Goal: Task Accomplishment & Management: Use online tool/utility

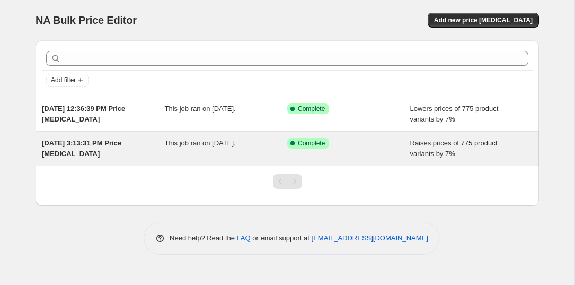
click at [212, 143] on span "This job ran on [DATE]." at bounding box center [200, 143] width 71 height 8
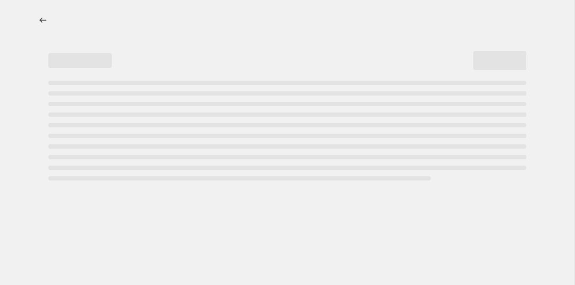
select select "percentage"
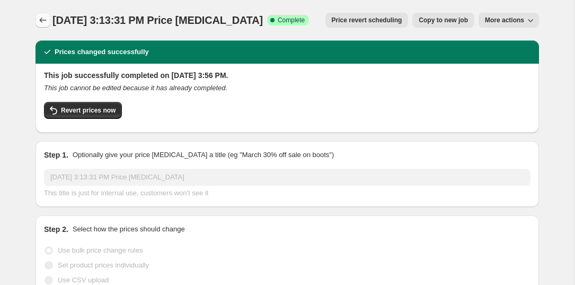
click at [43, 16] on icon "Price change jobs" at bounding box center [43, 20] width 11 height 11
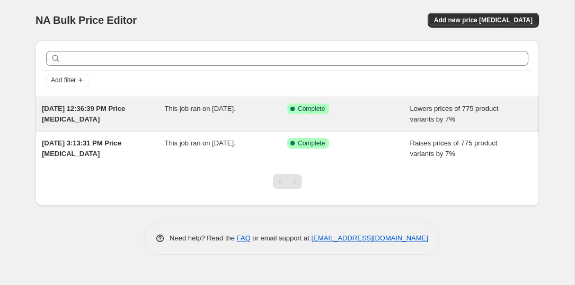
click at [195, 113] on div "This job ran on June 10, 2025." at bounding box center [226, 113] width 123 height 21
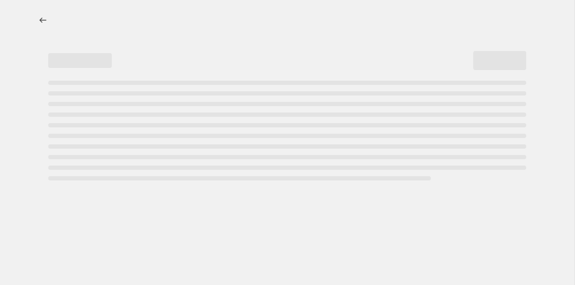
select select "percentage"
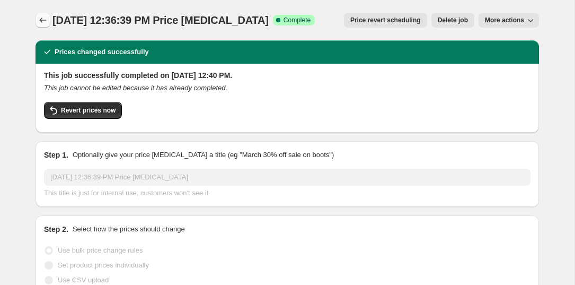
click at [41, 21] on icon "Price change jobs" at bounding box center [43, 20] width 11 height 11
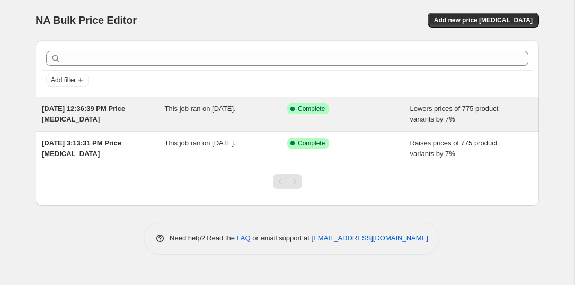
click at [78, 109] on span "Jun 10, 2025, 12:36:39 PM Price change job" at bounding box center [83, 113] width 83 height 19
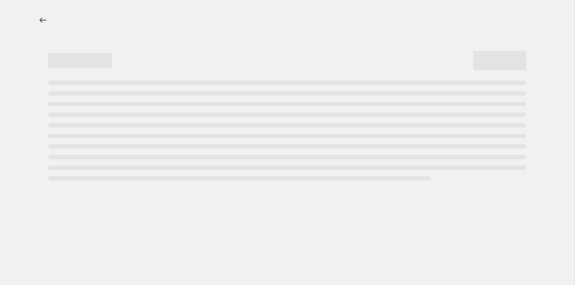
select select "percentage"
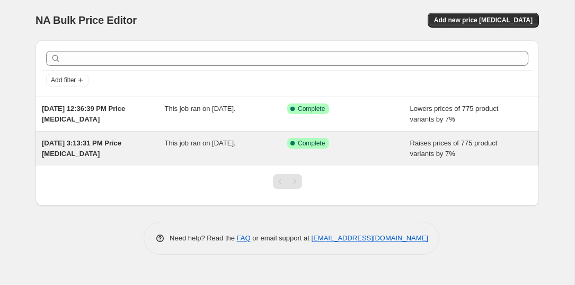
click at [97, 147] on div "[DATE] 3:13:31 PM Price [MEDICAL_DATA]" at bounding box center [103, 148] width 123 height 21
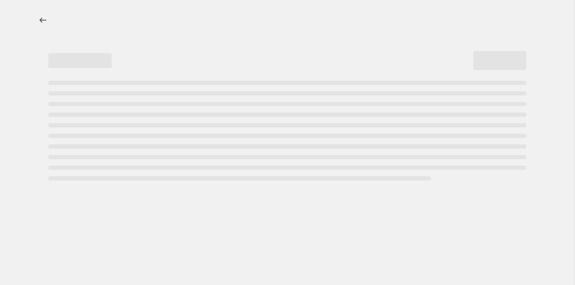
select select "percentage"
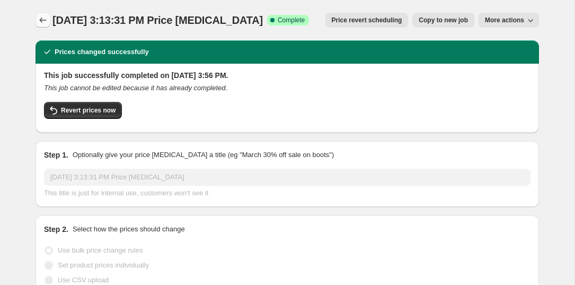
click at [45, 24] on icon "Price change jobs" at bounding box center [43, 20] width 11 height 11
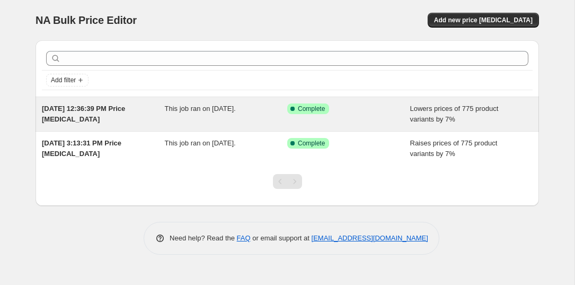
click at [109, 111] on span "Jun 10, 2025, 12:36:39 PM Price change job" at bounding box center [83, 113] width 83 height 19
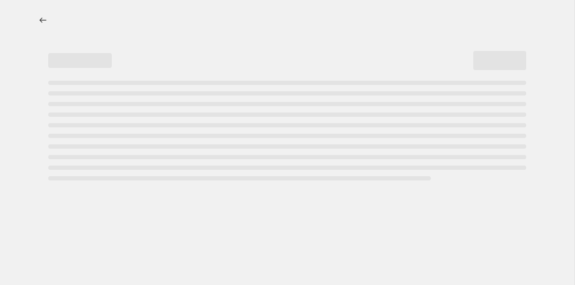
select select "percentage"
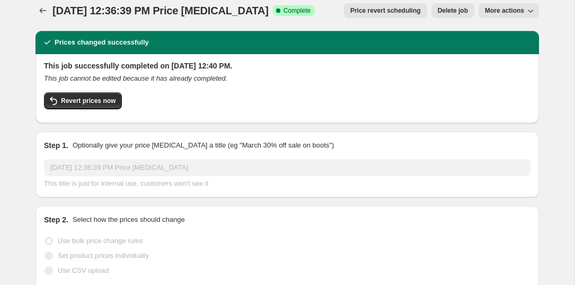
scroll to position [9, 0]
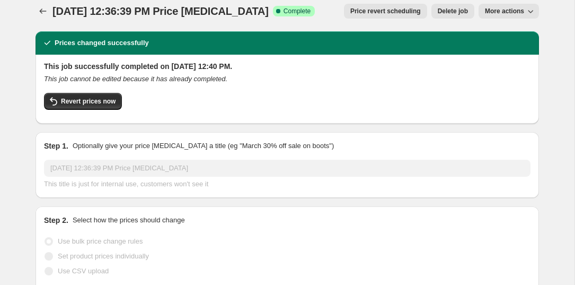
click at [510, 11] on span "More actions" at bounding box center [504, 11] width 39 height 8
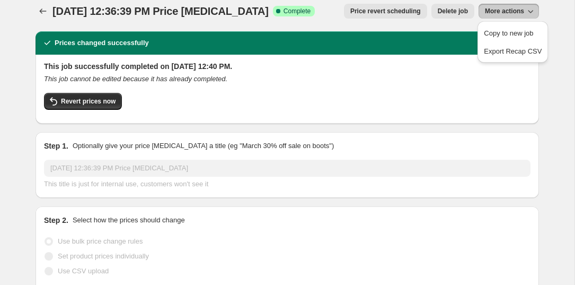
click at [510, 11] on span "More actions" at bounding box center [504, 11] width 39 height 8
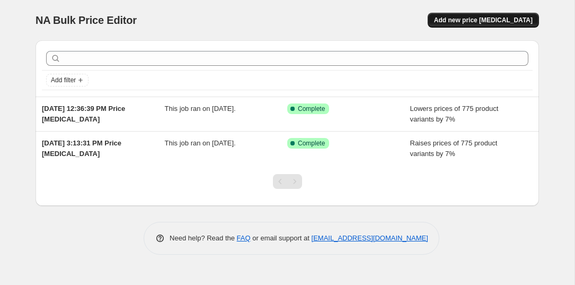
click at [483, 18] on span "Add new price [MEDICAL_DATA]" at bounding box center [483, 20] width 99 height 8
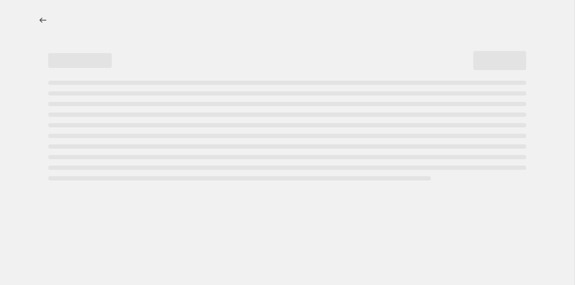
select select "percentage"
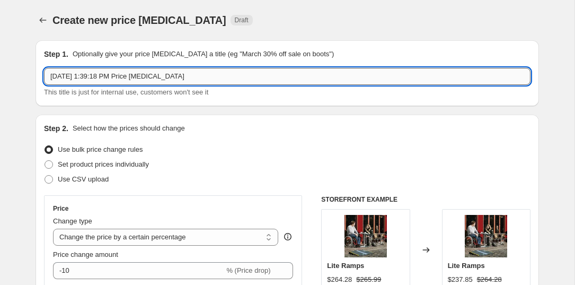
drag, startPoint x: 207, startPoint y: 77, endPoint x: 134, endPoint y: 74, distance: 73.2
click at [134, 74] on input "Sep 24, 2025, 1:39:18 PM Price change job" at bounding box center [287, 76] width 487 height 17
click at [196, 76] on input "Sep 24, 2025, 1:39:18 PM3% Raise for Procesing Fees" at bounding box center [287, 76] width 487 height 17
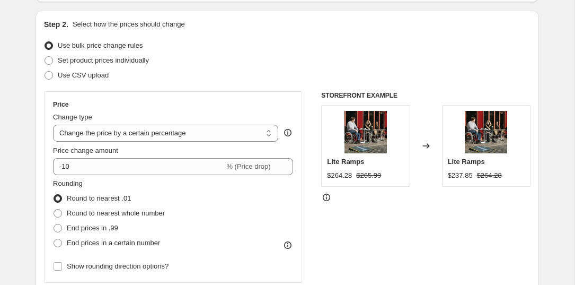
scroll to position [104, 0]
type input "Sep 24, 2025, 1:39:18 PM3% Raise for Processing Fees"
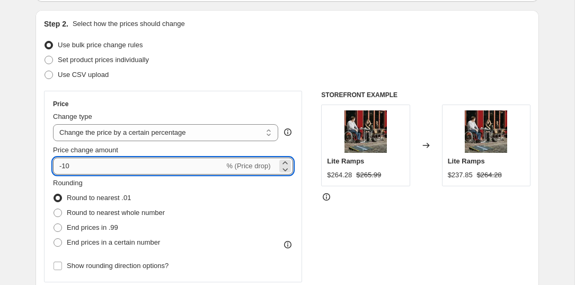
click at [133, 167] on input "-10" at bounding box center [138, 166] width 171 height 17
click at [283, 172] on icon at bounding box center [285, 169] width 11 height 11
click at [283, 162] on icon at bounding box center [285, 162] width 5 height 3
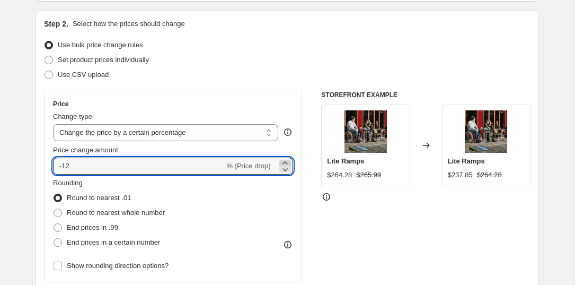
click at [283, 162] on icon at bounding box center [285, 162] width 5 height 3
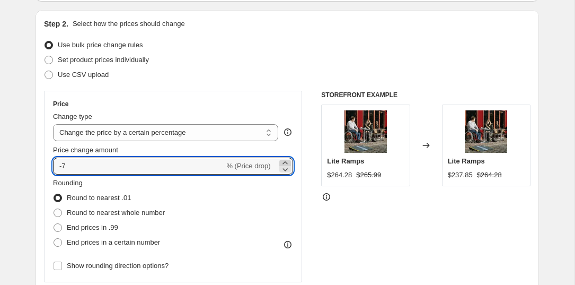
click at [283, 162] on icon at bounding box center [285, 162] width 5 height 3
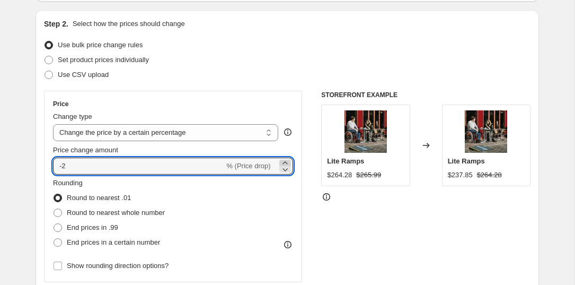
click at [283, 162] on icon at bounding box center [285, 162] width 5 height 3
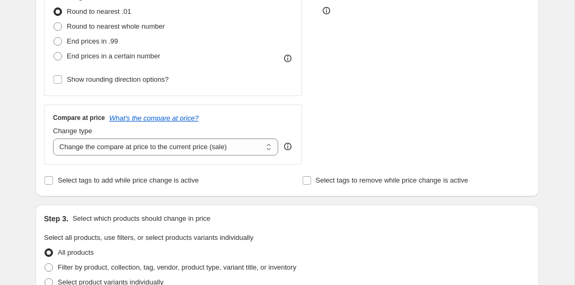
scroll to position [295, 0]
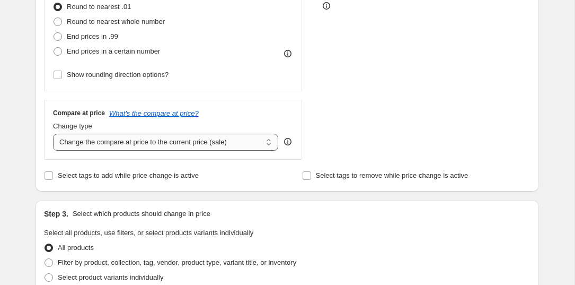
click at [255, 144] on select "Change the compare at price to the current price (sale) Change the compare at p…" at bounding box center [165, 142] width 225 height 17
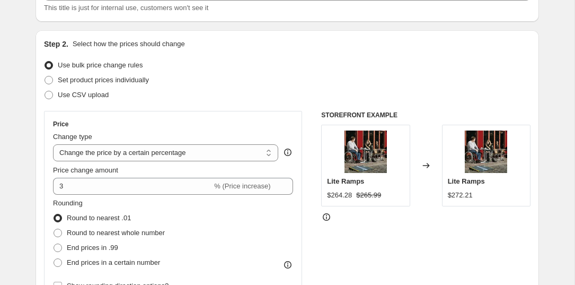
scroll to position [90, 0]
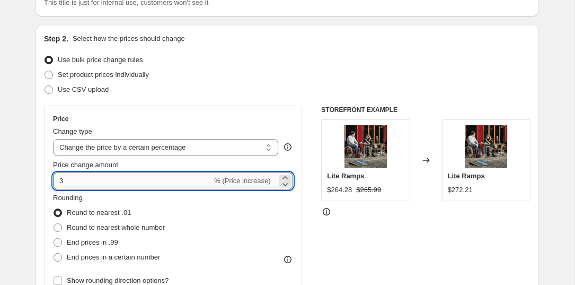
click at [167, 181] on input "3" at bounding box center [132, 180] width 159 height 17
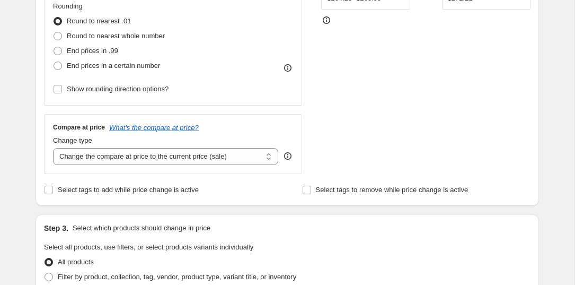
scroll to position [283, 0]
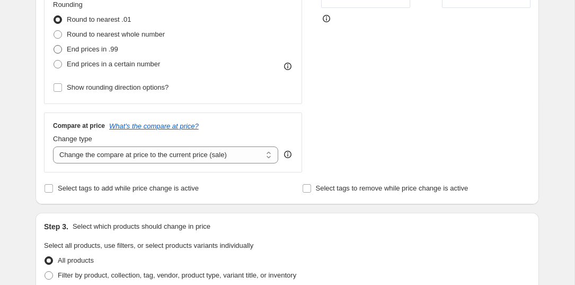
type input "-24"
click at [59, 49] on span at bounding box center [58, 49] width 8 height 8
click at [54, 46] on input "End prices in .99" at bounding box center [54, 45] width 1 height 1
radio input "true"
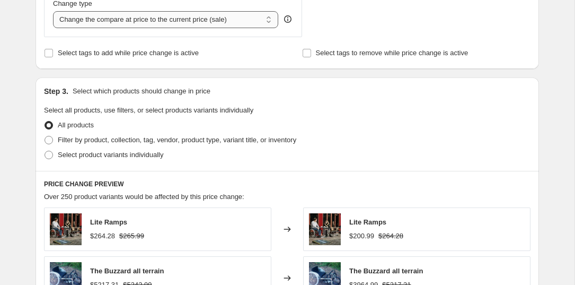
scroll to position [406, 0]
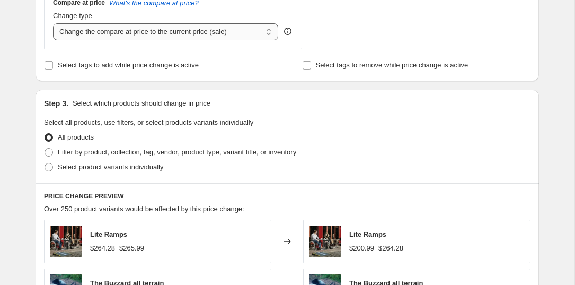
click at [211, 33] on select "Change the compare at price to the current price (sale) Change the compare at p…" at bounding box center [165, 31] width 225 height 17
click at [53, 23] on select "Change the compare at price to the current price (sale) Change the compare at p…" at bounding box center [165, 31] width 225 height 17
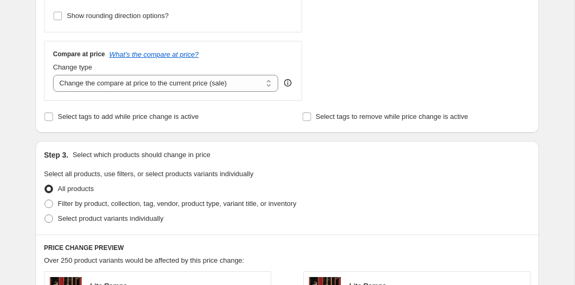
scroll to position [345, 0]
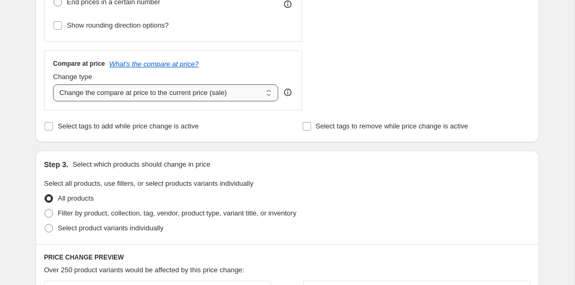
click at [235, 93] on select "Change the compare at price to the current price (sale) Change the compare at p…" at bounding box center [165, 92] width 225 height 17
select select "percentage"
click at [53, 84] on select "Change the compare at price to the current price (sale) Change the compare at p…" at bounding box center [165, 92] width 225 height 17
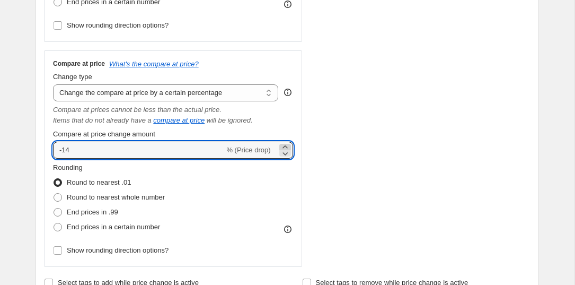
click at [285, 147] on icon at bounding box center [285, 147] width 11 height 11
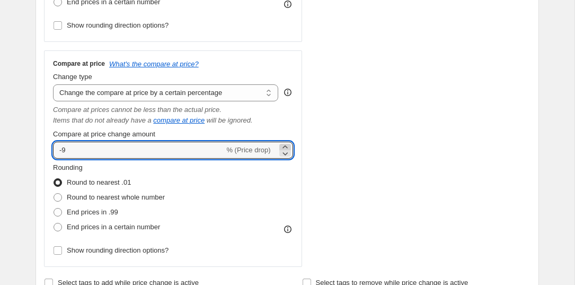
click at [285, 147] on icon at bounding box center [285, 147] width 11 height 11
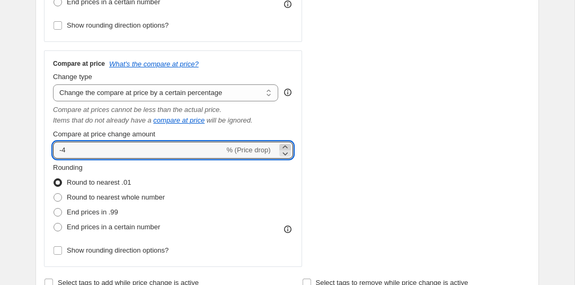
click at [285, 147] on icon at bounding box center [285, 147] width 11 height 11
click at [286, 155] on icon at bounding box center [285, 153] width 11 height 11
click at [285, 147] on icon at bounding box center [285, 147] width 11 height 11
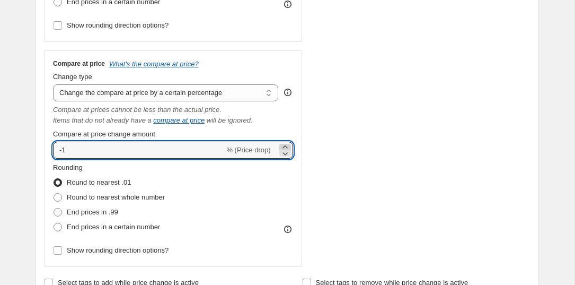
click at [285, 147] on icon at bounding box center [285, 147] width 11 height 11
click at [286, 151] on icon at bounding box center [285, 153] width 11 height 11
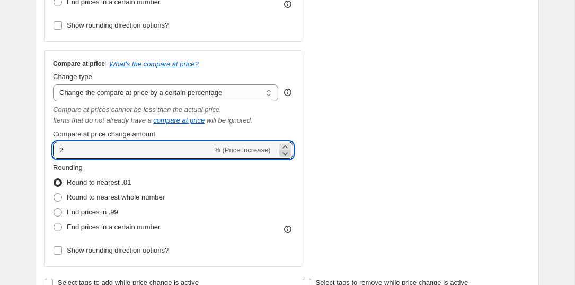
click at [286, 151] on icon at bounding box center [285, 153] width 11 height 11
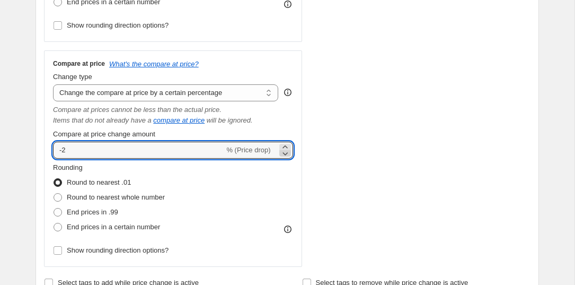
type input "-3"
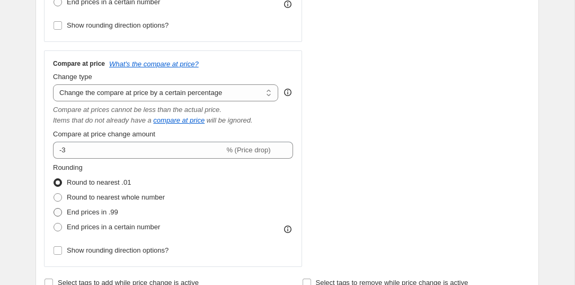
click at [60, 211] on span at bounding box center [58, 212] width 8 height 8
click at [54, 208] on input "End prices in .99" at bounding box center [54, 208] width 1 height 1
radio input "true"
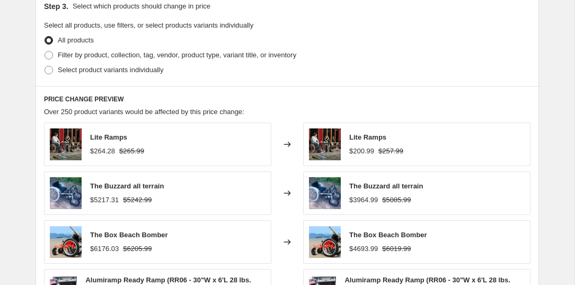
scroll to position [667, 0]
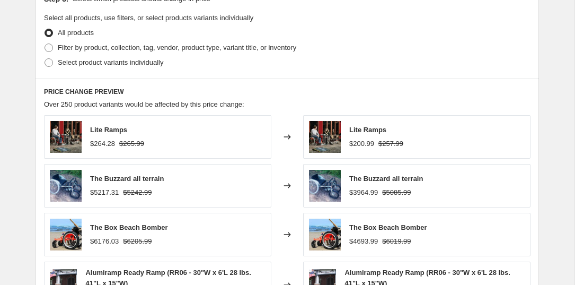
click at [211, 144] on div "Lite Ramps $264.28 $265.99" at bounding box center [158, 136] width 228 height 43
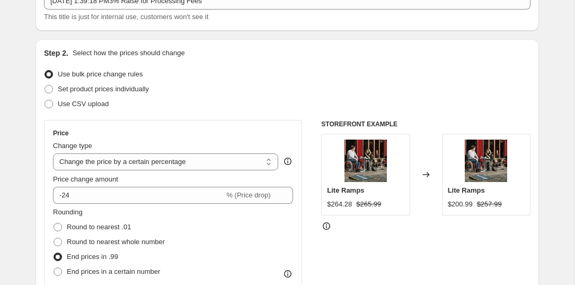
scroll to position [83, 0]
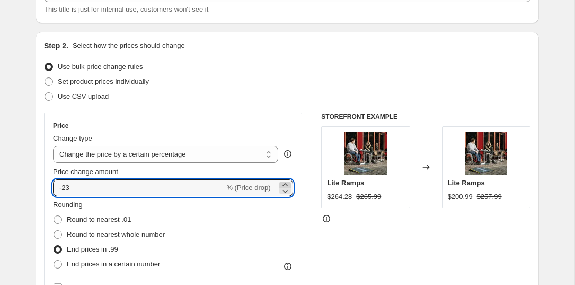
click at [285, 184] on icon at bounding box center [285, 184] width 5 height 3
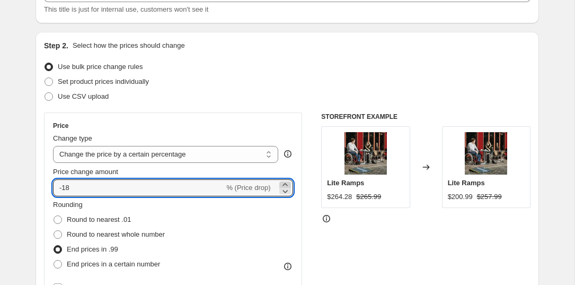
click at [285, 184] on icon at bounding box center [285, 184] width 5 height 3
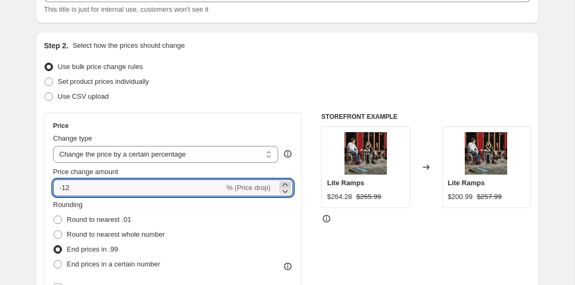
click at [285, 184] on icon at bounding box center [285, 184] width 5 height 3
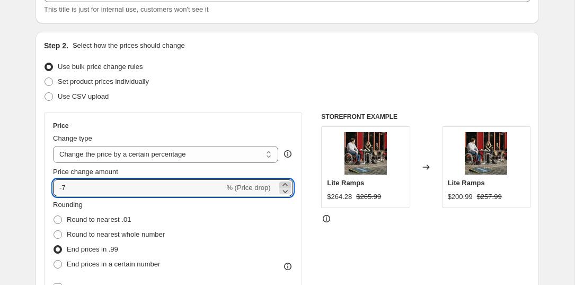
click at [285, 184] on icon at bounding box center [285, 184] width 5 height 3
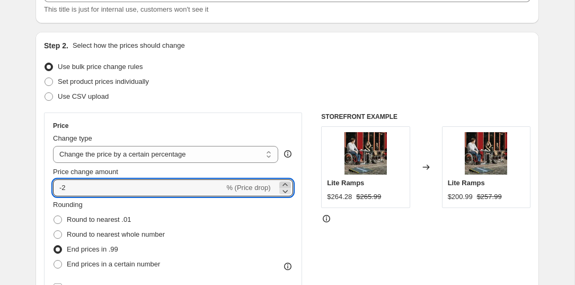
click at [285, 184] on icon at bounding box center [285, 184] width 5 height 3
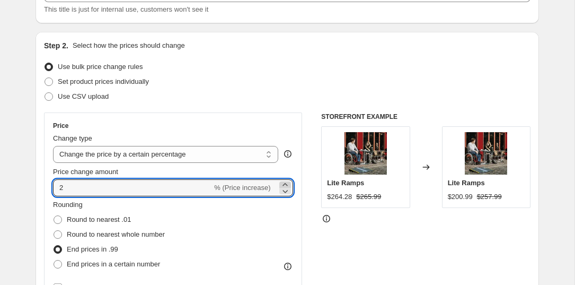
type input "3"
click at [244, 241] on div "Rounding Round to nearest .01 Round to nearest whole number End prices in .99 E…" at bounding box center [173, 235] width 240 height 72
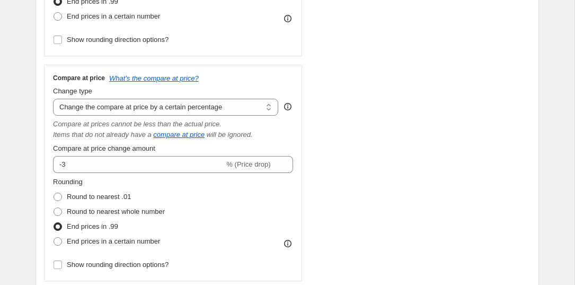
scroll to position [333, 0]
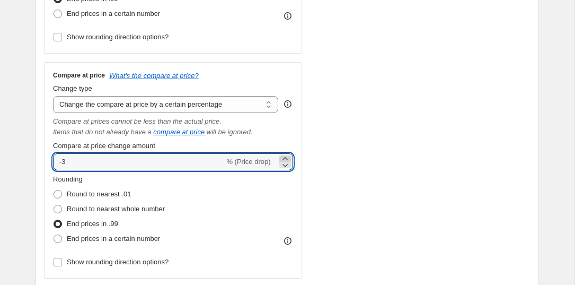
click at [284, 159] on icon at bounding box center [285, 158] width 5 height 3
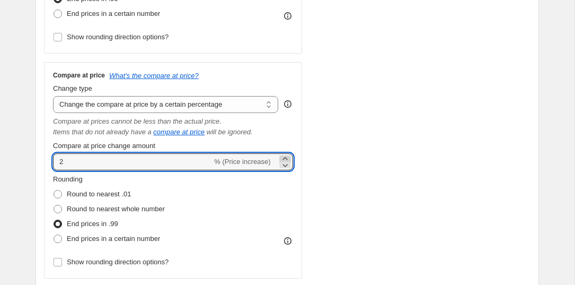
click at [284, 159] on icon at bounding box center [285, 158] width 5 height 3
click at [173, 165] on input "3" at bounding box center [132, 161] width 159 height 17
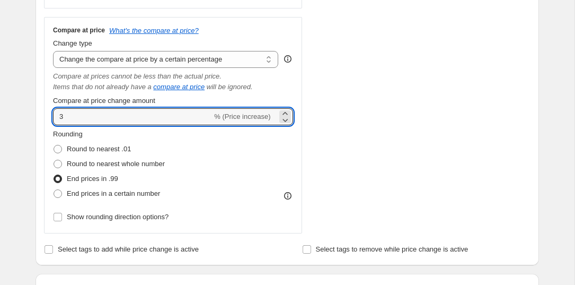
scroll to position [375, 0]
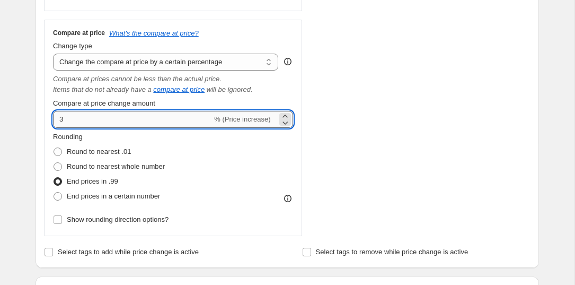
click at [193, 124] on input "3" at bounding box center [132, 119] width 159 height 17
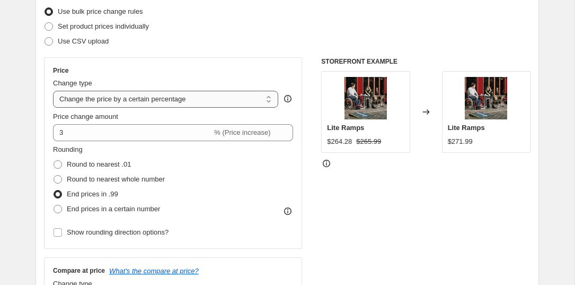
scroll to position [150, 0]
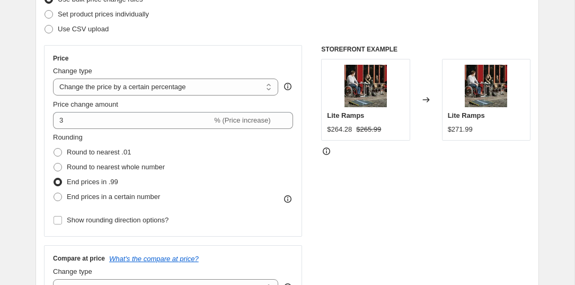
click at [118, 184] on span "End prices in .99" at bounding box center [92, 182] width 51 height 8
click at [54, 178] on input "End prices in .99" at bounding box center [54, 178] width 1 height 1
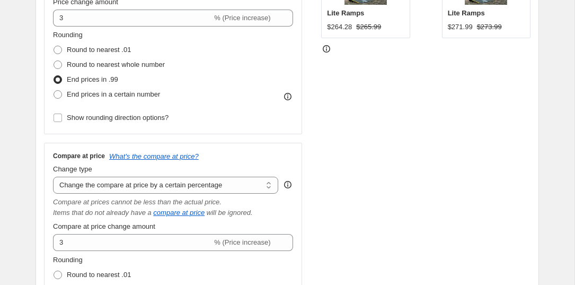
scroll to position [261, 0]
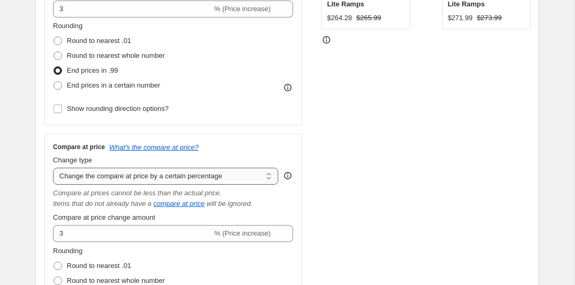
click at [246, 174] on select "Change the compare at price to the current price (sale) Change the compare at p…" at bounding box center [165, 176] width 225 height 17
click at [53, 168] on select "Change the compare at price to the current price (sale) Change the compare at p…" at bounding box center [165, 176] width 225 height 17
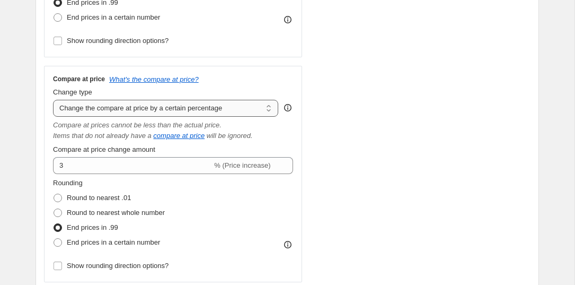
scroll to position [348, 0]
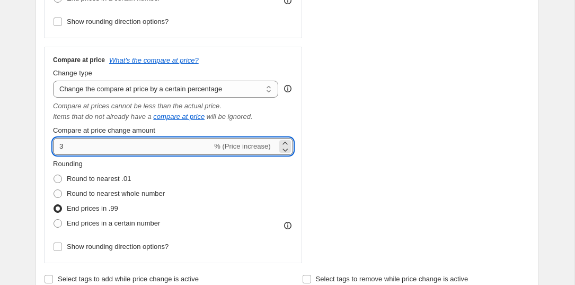
click at [183, 145] on input "3" at bounding box center [132, 146] width 159 height 17
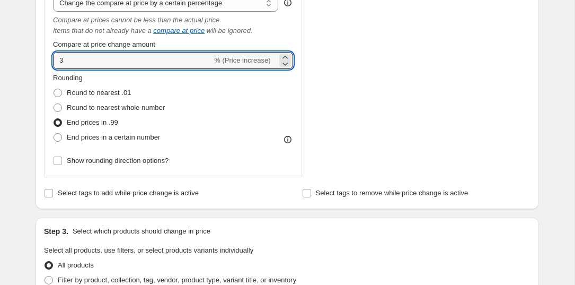
scroll to position [434, 0]
click at [288, 56] on icon at bounding box center [285, 58] width 11 height 11
type input "4"
click at [197, 59] on input "4" at bounding box center [132, 61] width 159 height 17
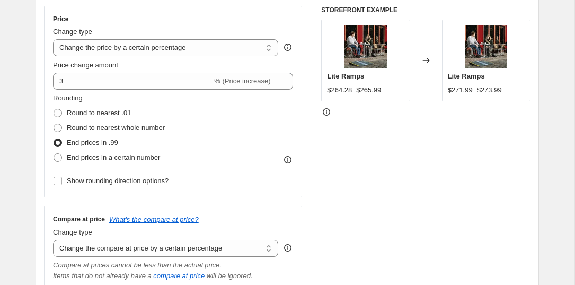
scroll to position [118, 0]
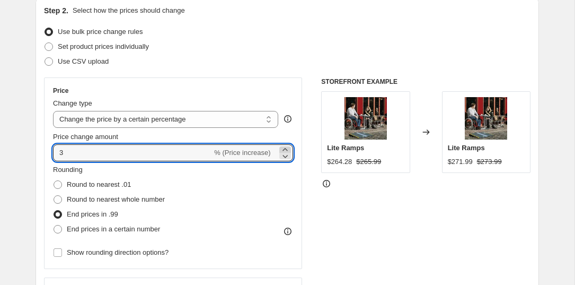
click at [288, 147] on icon at bounding box center [285, 149] width 11 height 11
click at [189, 151] on input "4" at bounding box center [132, 152] width 159 height 17
click at [284, 156] on icon at bounding box center [285, 156] width 11 height 11
click at [286, 147] on icon at bounding box center [285, 149] width 11 height 11
click at [286, 149] on icon at bounding box center [285, 149] width 11 height 11
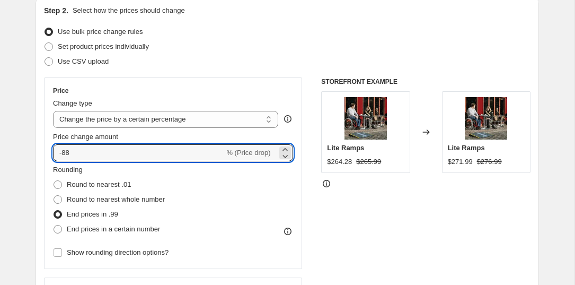
drag, startPoint x: 110, startPoint y: 153, endPoint x: 37, endPoint y: 147, distance: 72.9
click at [37, 147] on div "Step 2. Select how the prices should change Use bulk price change rules Set pro…" at bounding box center [288, 261] width 504 height 529
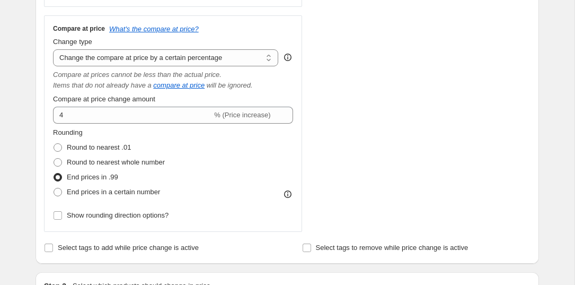
scroll to position [381, 0]
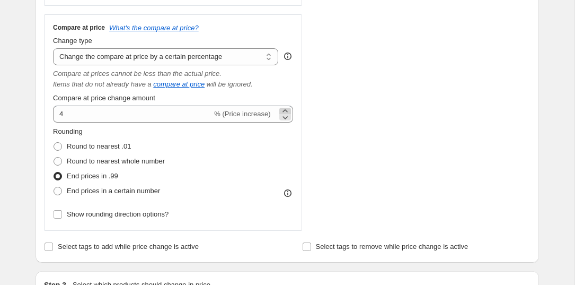
type input "3"
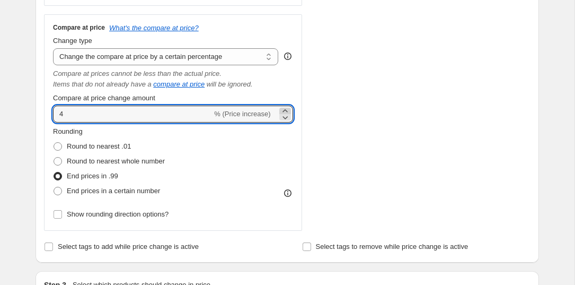
click at [287, 111] on icon at bounding box center [285, 111] width 11 height 11
type input "5"
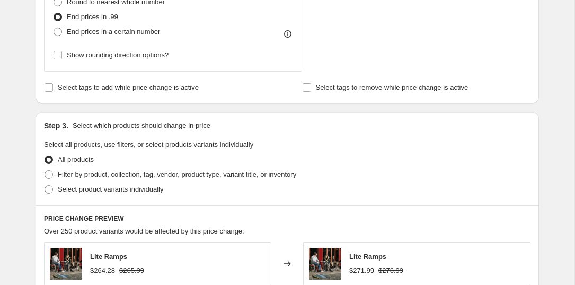
scroll to position [553, 0]
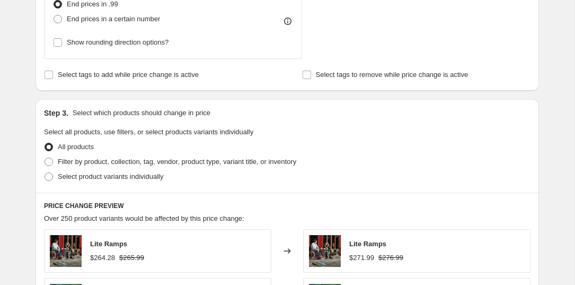
click at [211, 152] on div "All products" at bounding box center [287, 146] width 487 height 15
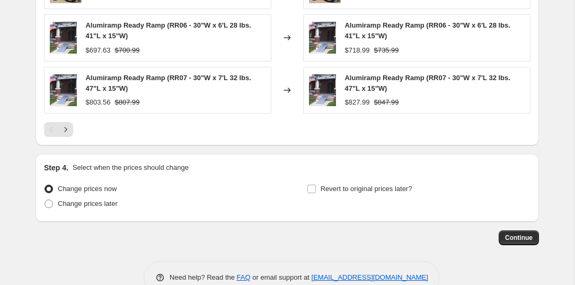
scroll to position [939, 0]
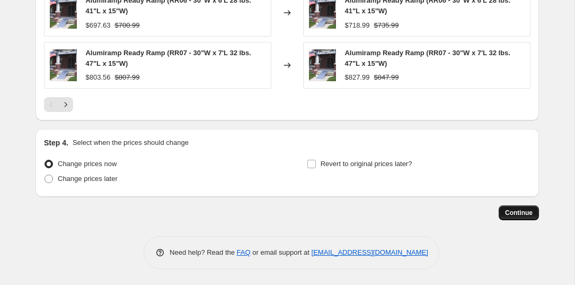
click at [520, 211] on span "Continue" at bounding box center [519, 212] width 28 height 8
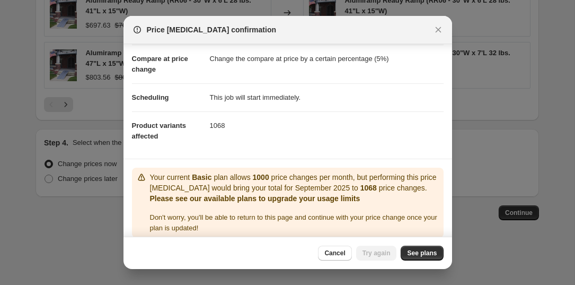
scroll to position [66, 0]
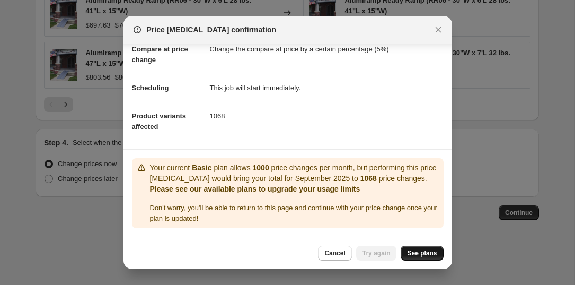
click at [427, 250] on span "See plans" at bounding box center [422, 253] width 30 height 8
click at [424, 250] on span "See plans" at bounding box center [422, 253] width 30 height 8
click at [371, 255] on span "Try again" at bounding box center [377, 253] width 28 height 8
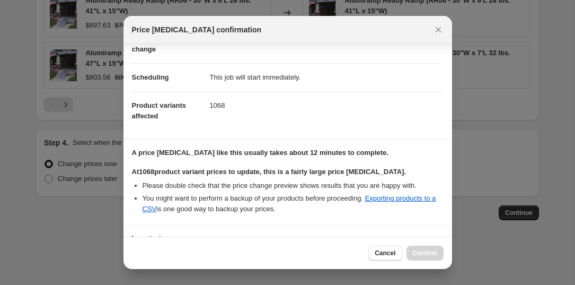
click at [261, 197] on li "You might want to perform a backup of your products before proceeding. Exportin…" at bounding box center [293, 203] width 301 height 21
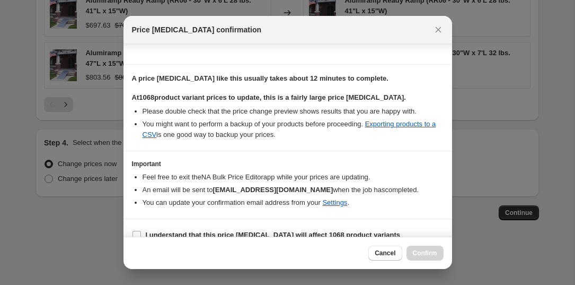
scroll to position [155, 0]
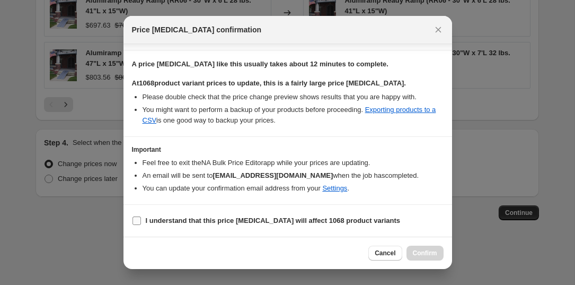
click at [138, 220] on input "I understand that this price change job will affect 1068 product variants" at bounding box center [137, 220] width 8 height 8
checkbox input "true"
click at [423, 255] on span "Confirm" at bounding box center [425, 253] width 24 height 8
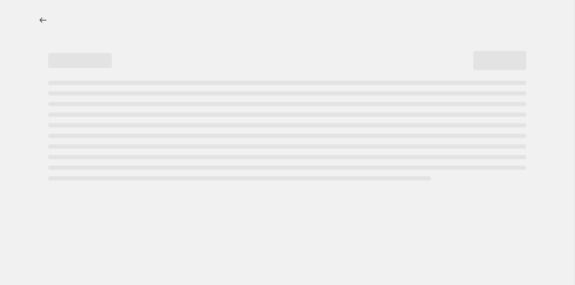
select select "percentage"
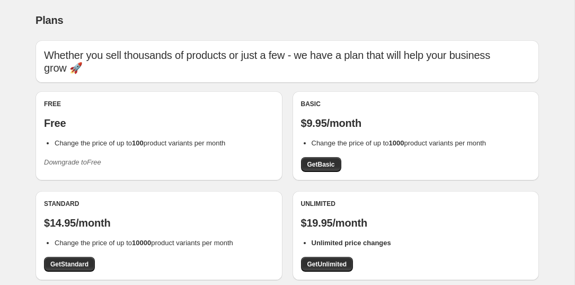
click at [122, 138] on li "Change the price of up to 100 product variants per month" at bounding box center [165, 143] width 220 height 11
click at [120, 152] on div "Free Free Change the price of up to 100 product variants per month Downgrade to…" at bounding box center [159, 135] width 230 height 71
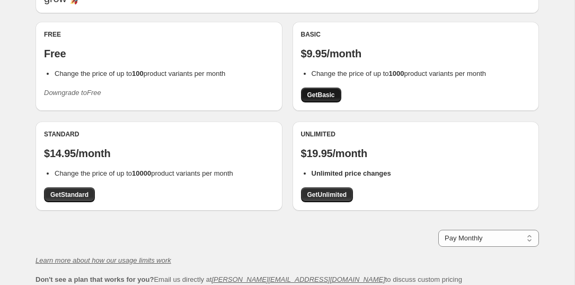
scroll to position [68, 0]
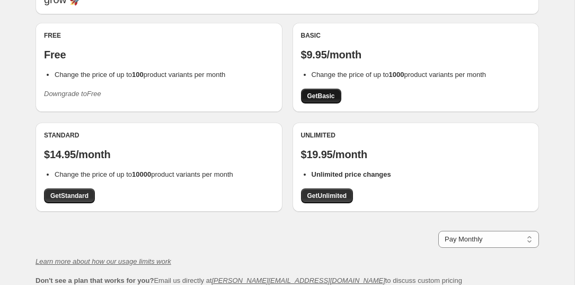
click at [312, 92] on span "Get Basic" at bounding box center [322, 96] width 28 height 8
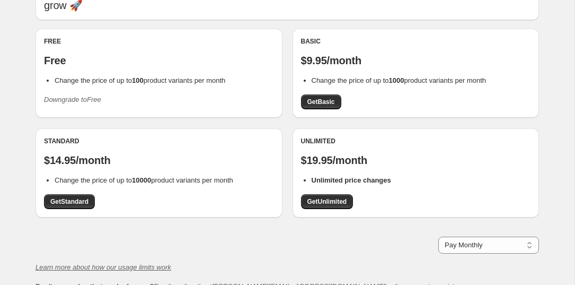
scroll to position [77, 0]
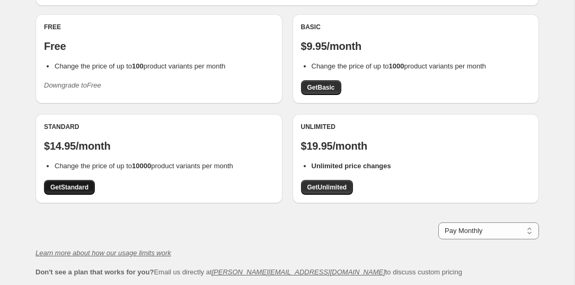
click at [70, 183] on span "Get Standard" at bounding box center [69, 187] width 38 height 8
